Goal: Find specific page/section

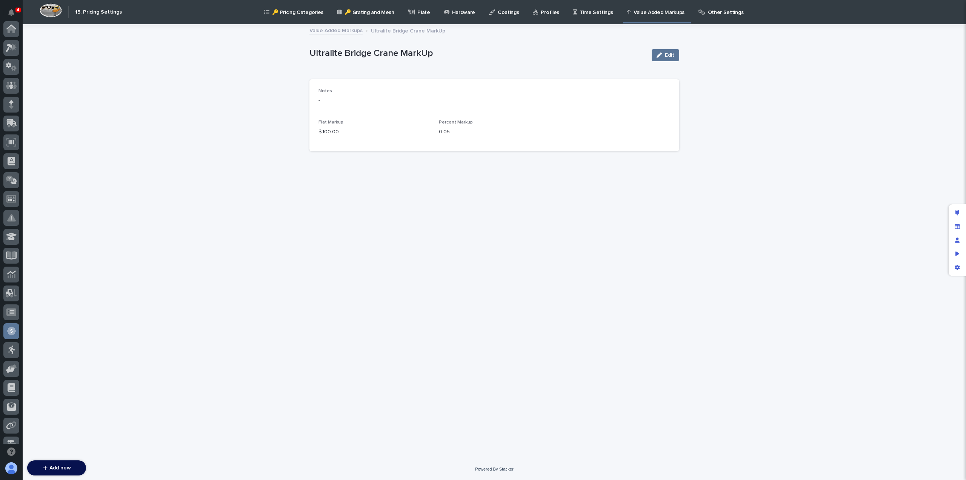
click at [175, 157] on div "Loading... Saving… Loading... Saving… Ultralite Bridge Crane MarkUp Edit Ultral…" at bounding box center [495, 241] width 944 height 433
click at [299, 12] on p "🔑 Pricing Categories" at bounding box center [297, 8] width 51 height 16
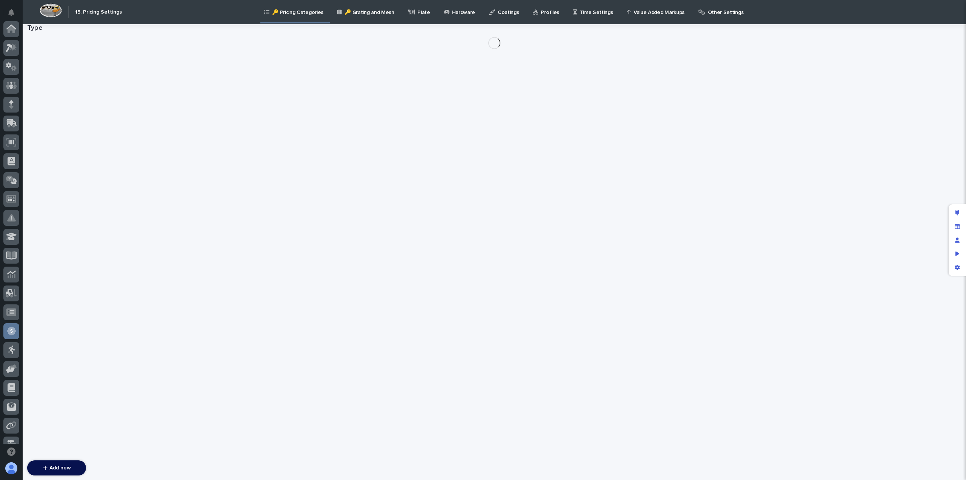
scroll to position [162, 0]
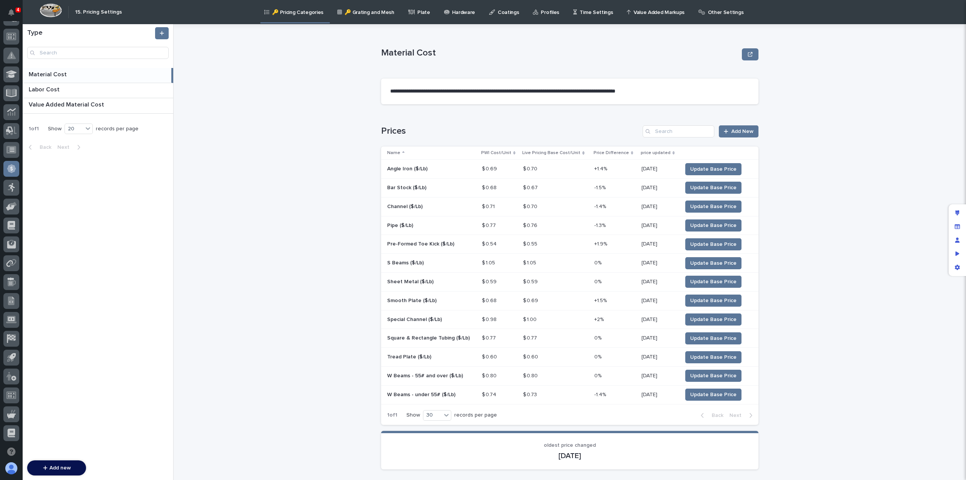
click at [585, 13] on p "Time Settings" at bounding box center [596, 8] width 33 height 16
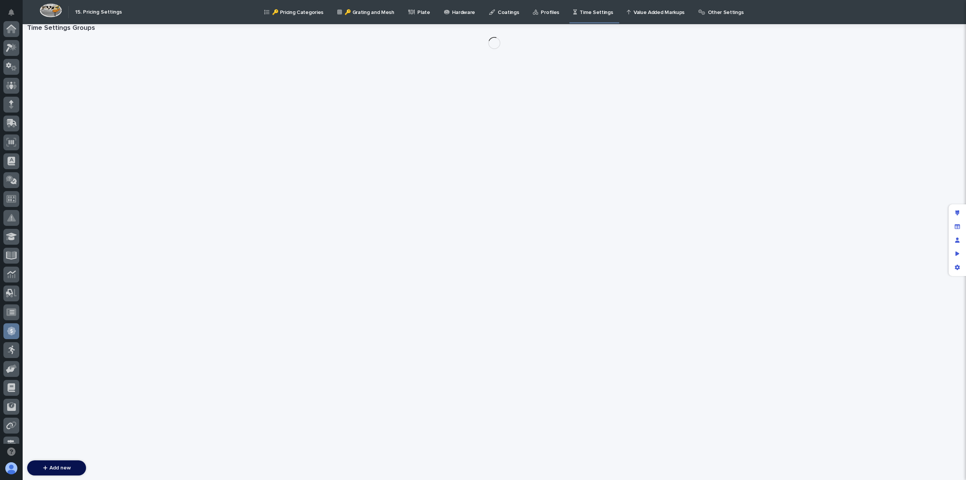
scroll to position [162, 0]
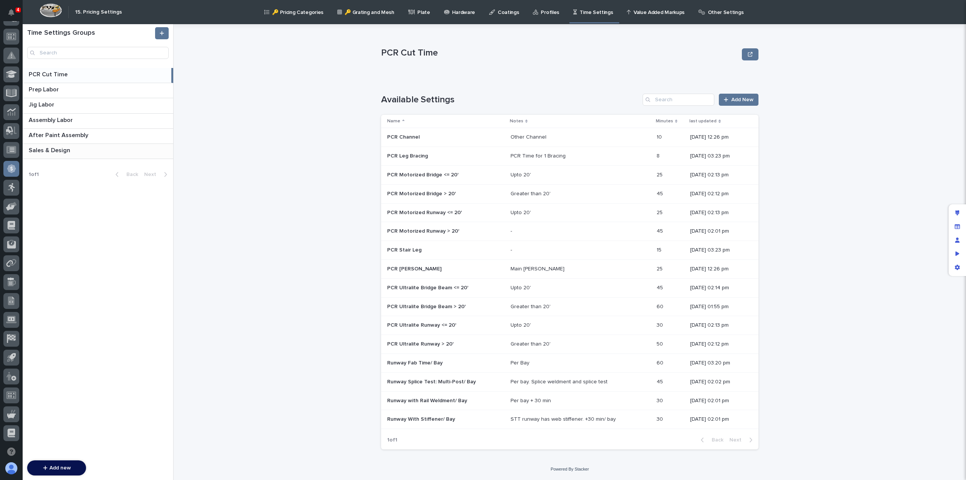
click at [57, 152] on p "Sales & Design" at bounding box center [50, 149] width 43 height 9
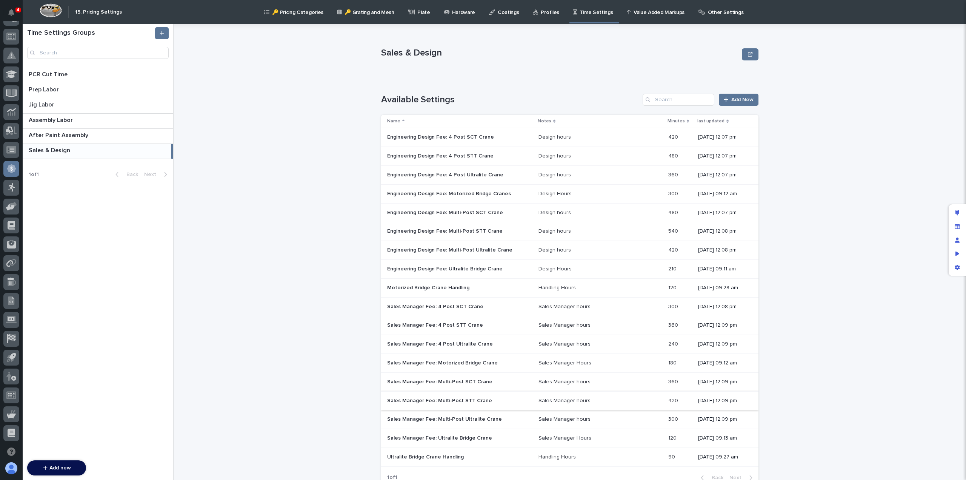
scroll to position [32, 0]
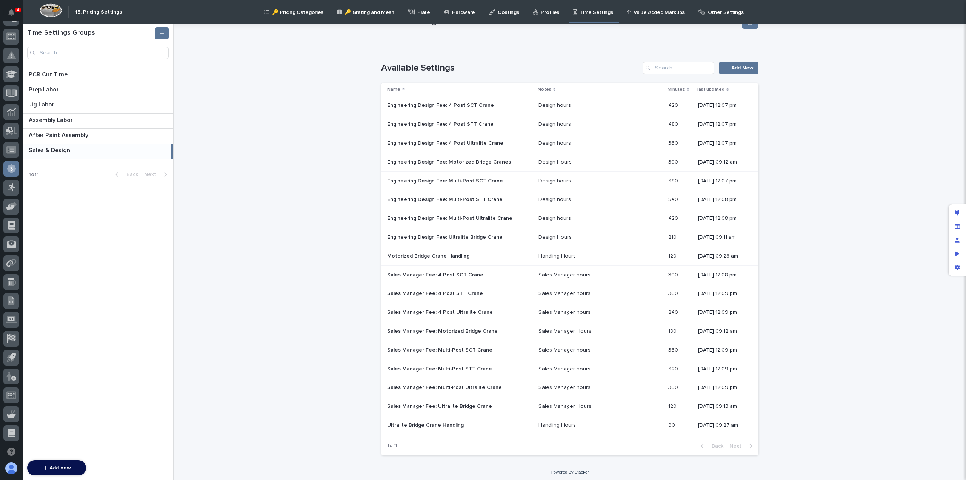
click at [427, 406] on p "Sales Manager Fee: Ultralite Bridge Crane" at bounding box center [440, 406] width 106 height 8
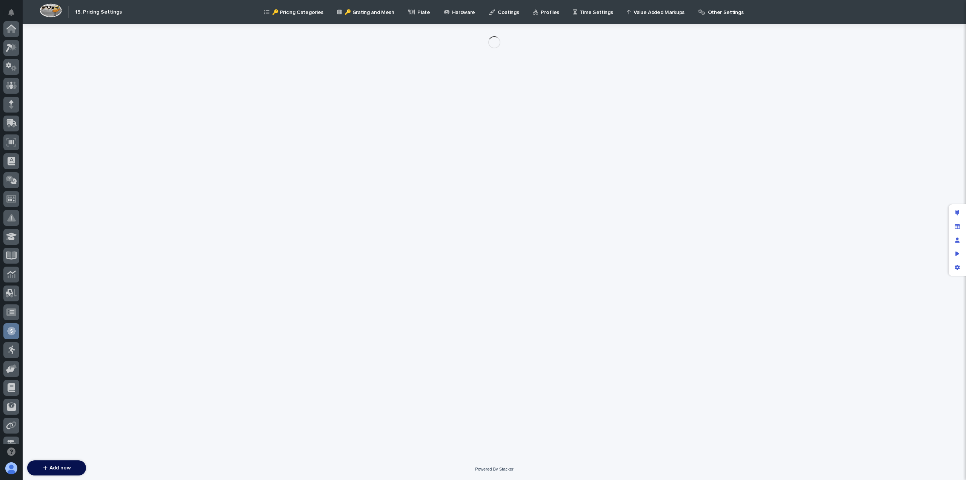
scroll to position [162, 0]
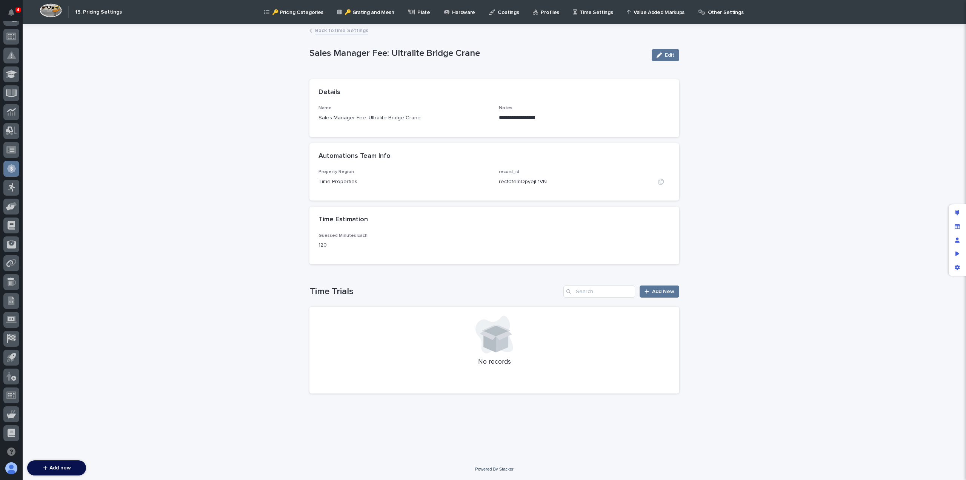
click at [505, 182] on p "recf0femOpyejL1VN" at bounding box center [523, 182] width 48 height 8
click at [524, 183] on p "recf0femOpyejL1VN" at bounding box center [523, 182] width 48 height 8
click at [467, 190] on div "Property Region Time Properties" at bounding box center [404, 180] width 171 height 22
